Goal: Task Accomplishment & Management: Use online tool/utility

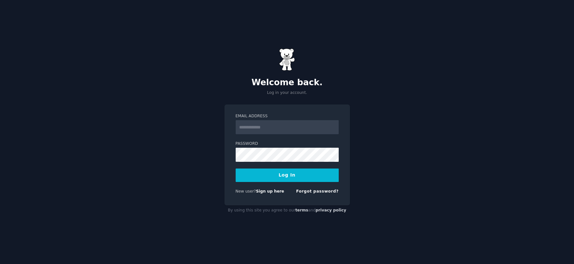
type input "**********"
click at [295, 176] on button "Log In" at bounding box center [287, 175] width 103 height 13
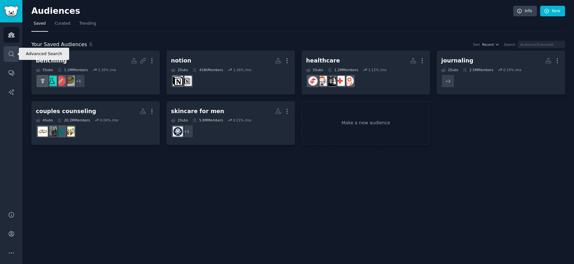
click at [12, 53] on icon "Sidebar" at bounding box center [11, 54] width 7 height 7
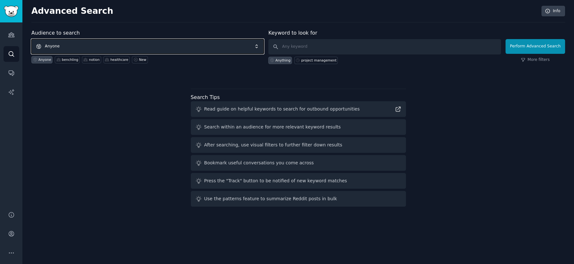
click at [83, 46] on span "Anyone" at bounding box center [147, 46] width 233 height 15
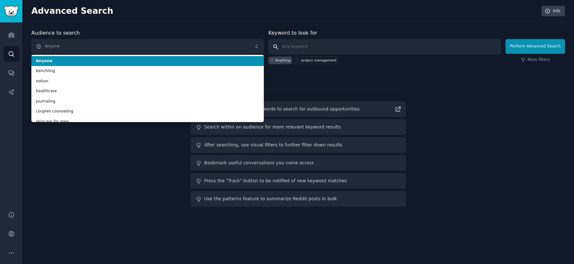
click at [307, 50] on input "text" at bounding box center [384, 46] width 233 height 15
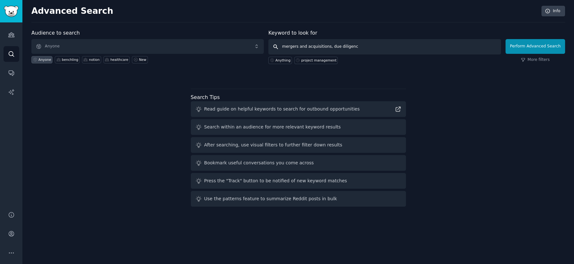
type input "mergers and acquisitions, due diligence"
click button "Perform Advanced Search" at bounding box center [536, 46] width 60 height 15
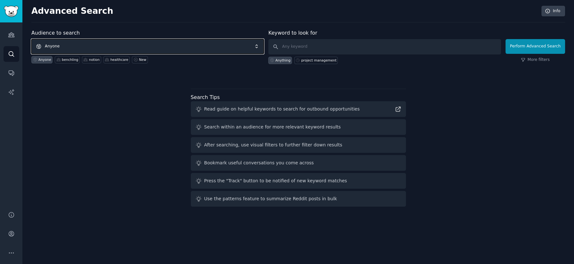
click at [68, 49] on span "Anyone" at bounding box center [147, 46] width 233 height 15
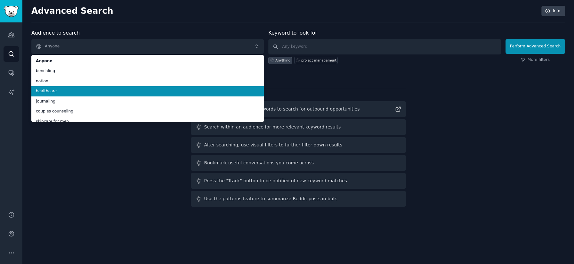
scroll to position [5, 0]
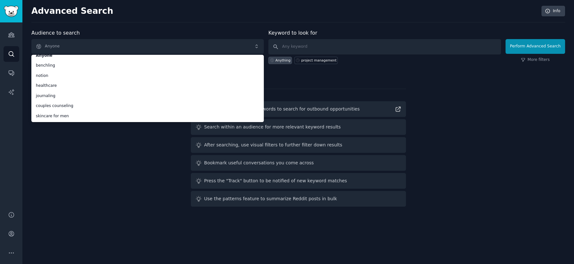
click at [64, 159] on div "Audience to search Anyone Anyone benchling notion healthcare journaling couples…" at bounding box center [298, 119] width 534 height 180
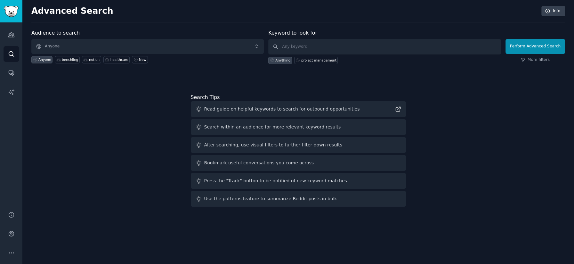
click at [16, 84] on div "Audiences Search Conversations AI Reports" at bounding box center [11, 112] width 22 height 181
click at [8, 92] on icon "Sidebar" at bounding box center [11, 92] width 7 height 7
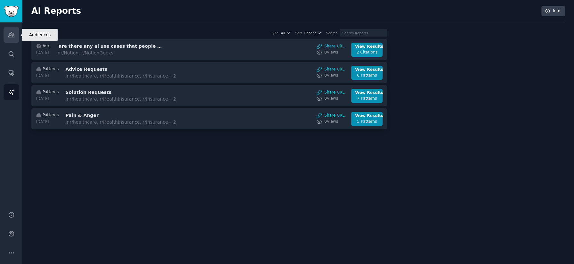
click at [11, 31] on icon "Sidebar" at bounding box center [11, 34] width 7 height 7
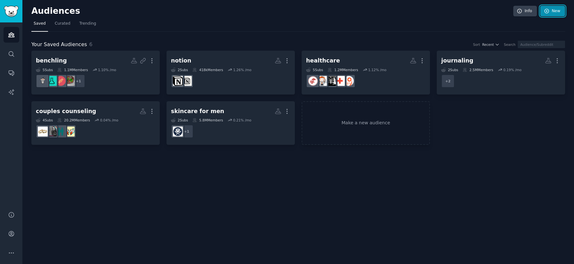
click at [552, 11] on link "New" at bounding box center [552, 11] width 25 height 11
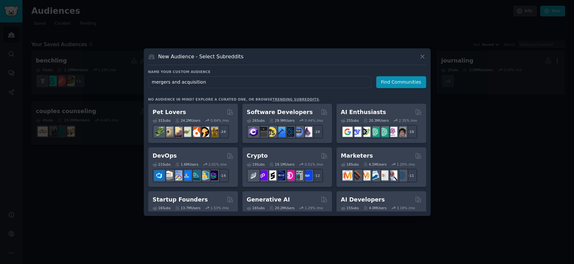
type input "mergers and acquisitions"
click button "Find Communities" at bounding box center [401, 82] width 50 height 12
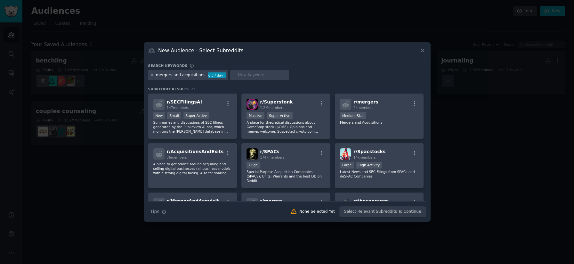
click at [252, 74] on input "text" at bounding box center [262, 75] width 49 height 6
type input "m&A"
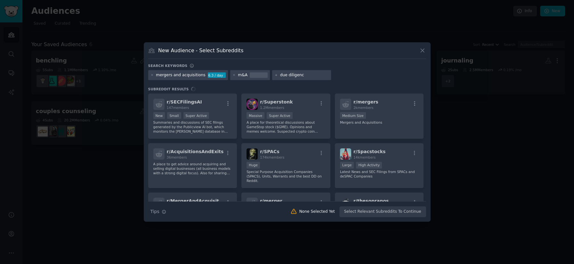
type input "due diligence"
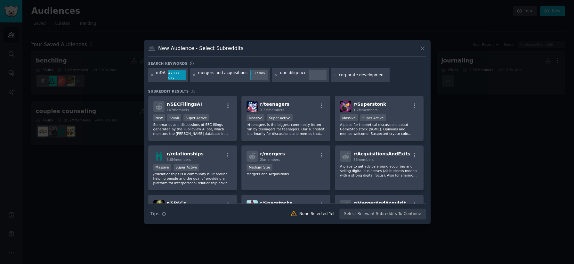
type input "corporate development"
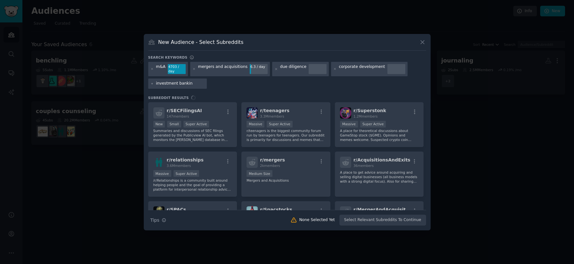
type input "investment banking"
click at [293, 88] on div "m&A 4703 / day mergers and acquisitions 6.3 / day due diligence corporate devel…" at bounding box center [287, 76] width 278 height 29
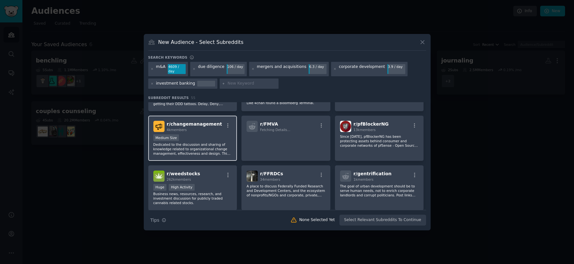
scroll to position [531, 0]
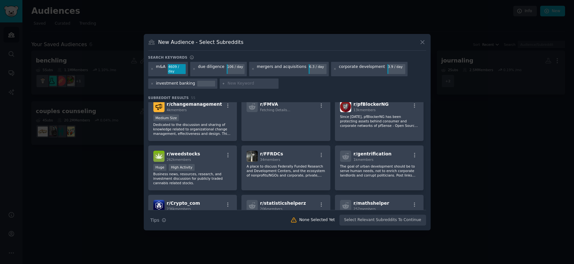
click at [108, 163] on div at bounding box center [287, 132] width 574 height 264
